Goal: Task Accomplishment & Management: Manage account settings

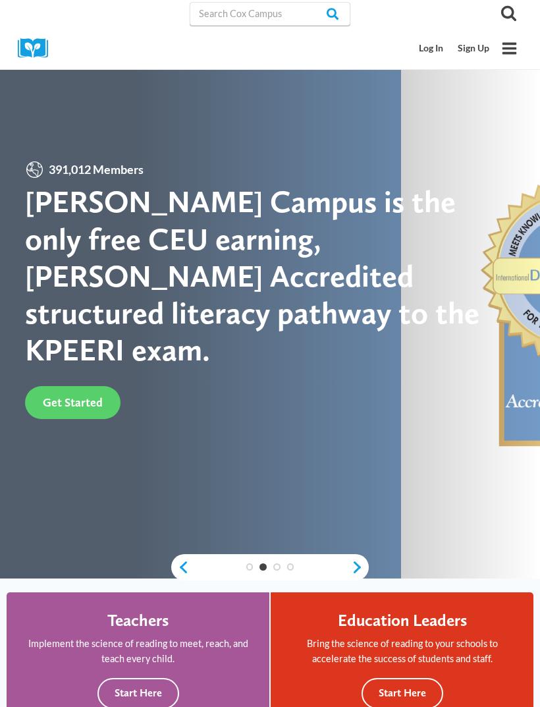
click at [437, 50] on link "Log In" at bounding box center [431, 48] width 39 height 24
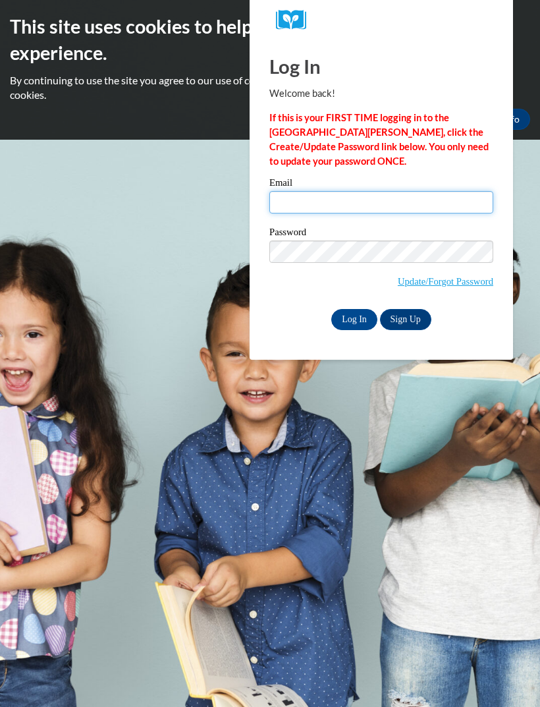
click at [395, 206] on input "Email" at bounding box center [381, 202] width 224 height 22
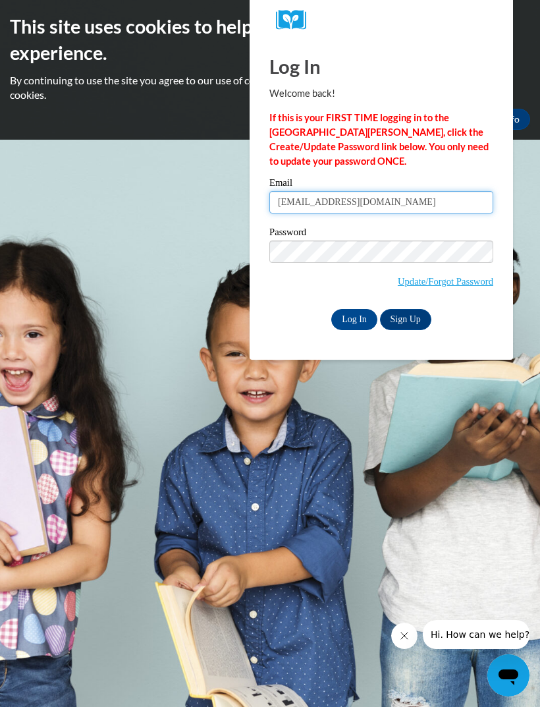
type input "Pchaparro@altaheadstart.org"
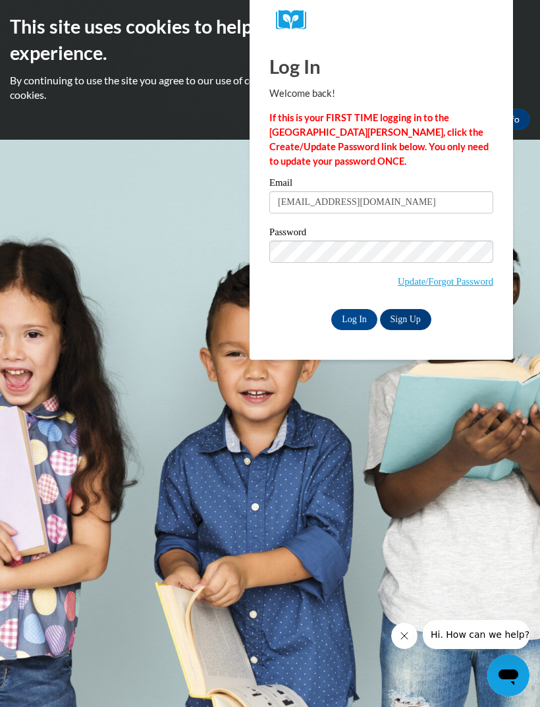
click at [363, 316] on input "Log In" at bounding box center [354, 319] width 46 height 21
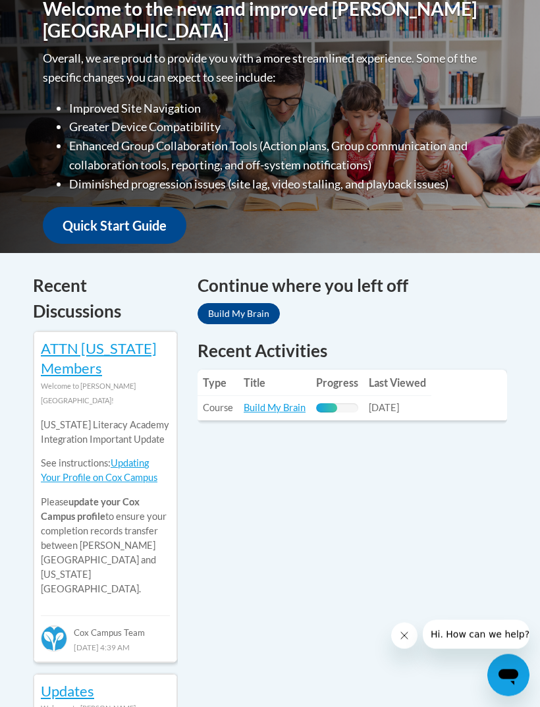
scroll to position [381, 0]
click at [447, 402] on table "Type Title Progress Last Viewed Type: Course Title: Build My Brain Progress: 50…" at bounding box center [353, 395] width 310 height 51
click at [235, 405] on td "Type: Course" at bounding box center [218, 407] width 41 height 24
click at [329, 395] on td "Progress: 50% Complete" at bounding box center [337, 407] width 53 height 24
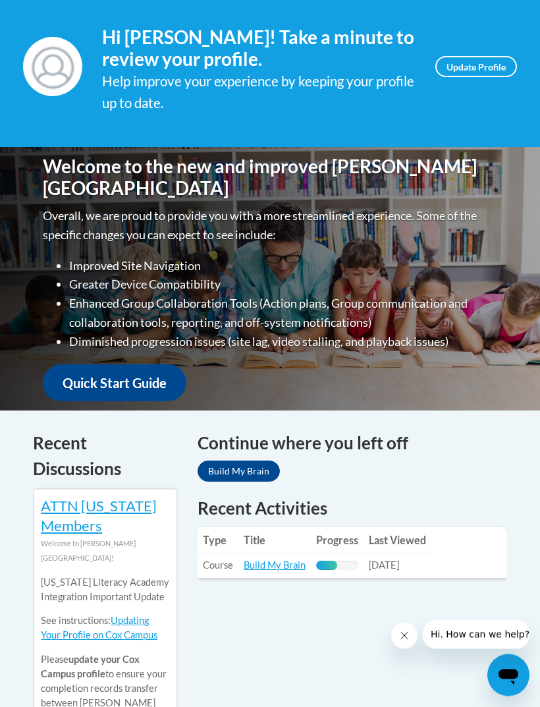
scroll to position [226, 0]
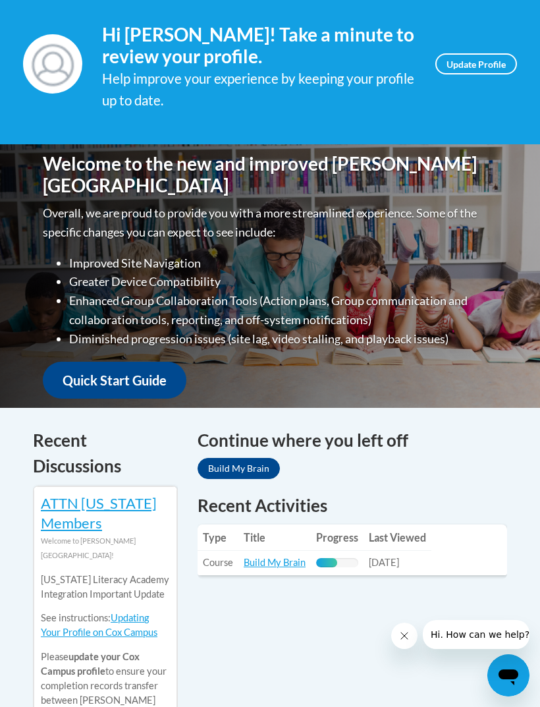
click at [405, 636] on icon "Cerrar mensaje de la compañía" at bounding box center [404, 635] width 11 height 11
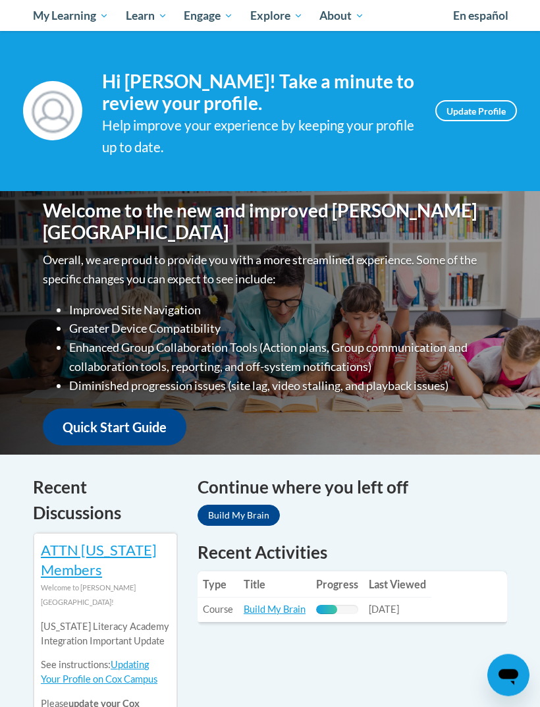
scroll to position [179, 0]
click at [248, 516] on link "Build My Brain" at bounding box center [239, 515] width 82 height 21
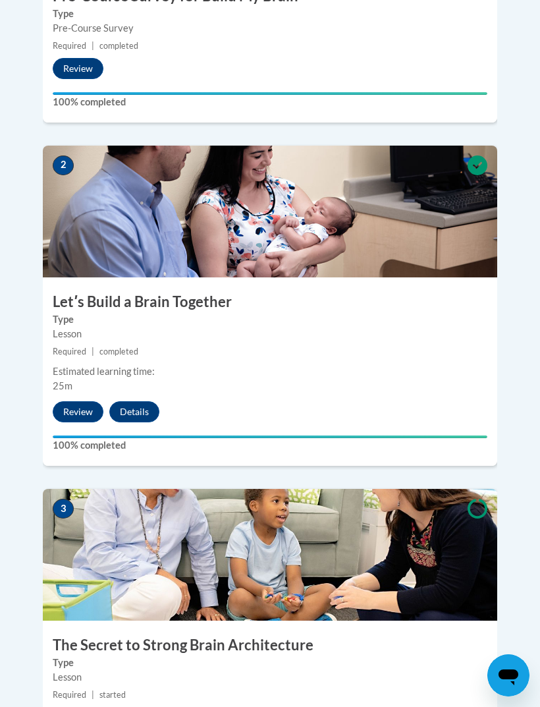
scroll to position [920, 0]
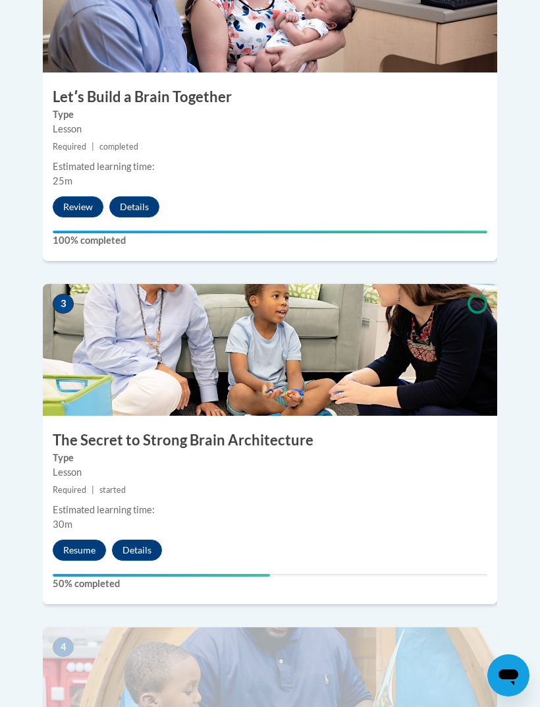
click at [88, 540] on button "Resume" at bounding box center [79, 550] width 53 height 21
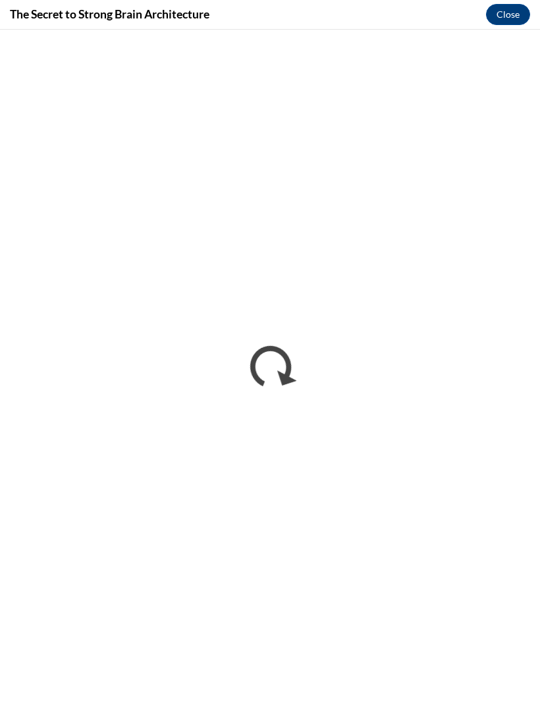
scroll to position [0, 0]
